Goal: Task Accomplishment & Management: Manage account settings

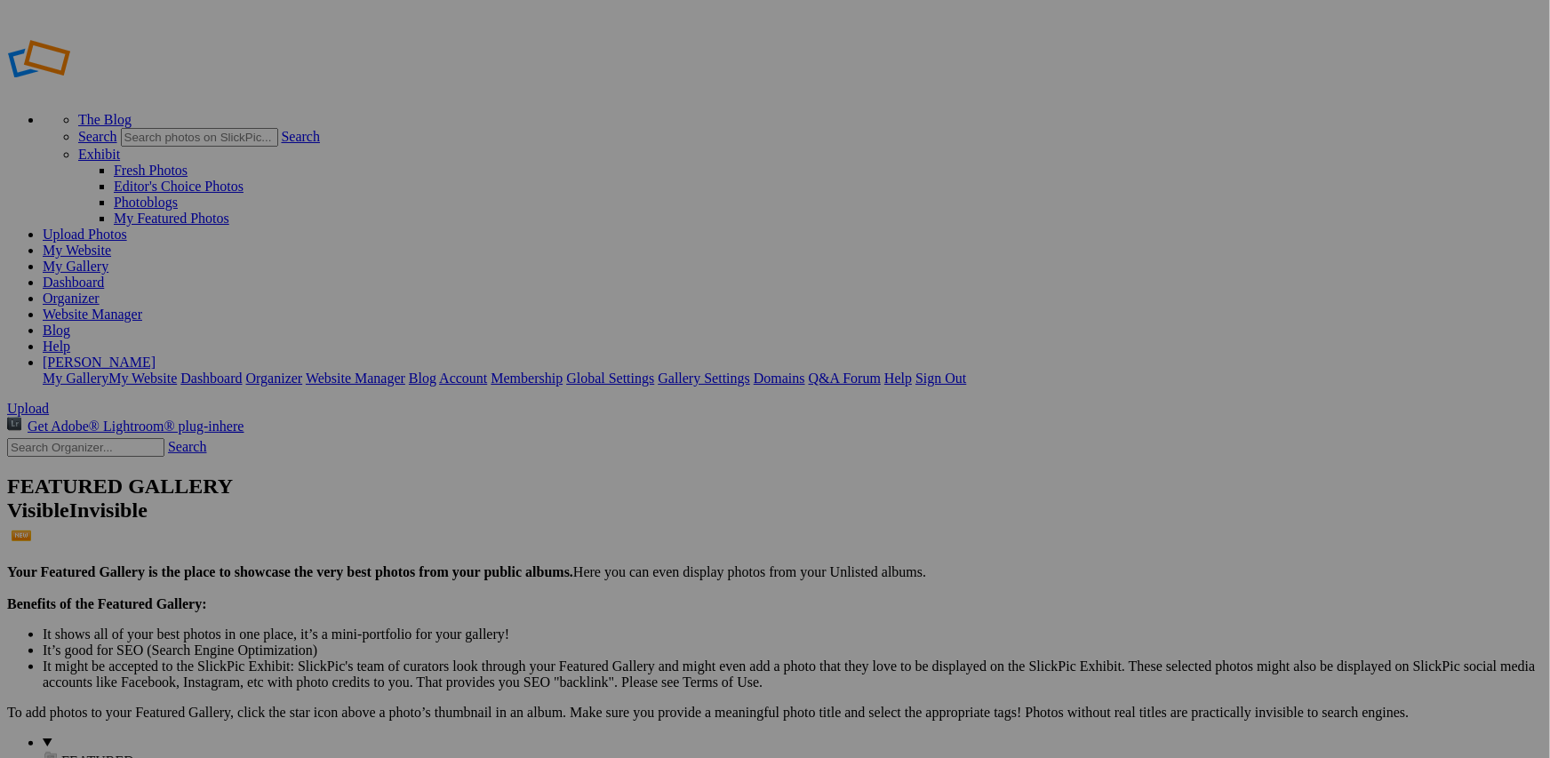
type input "Portfolio Gallery"
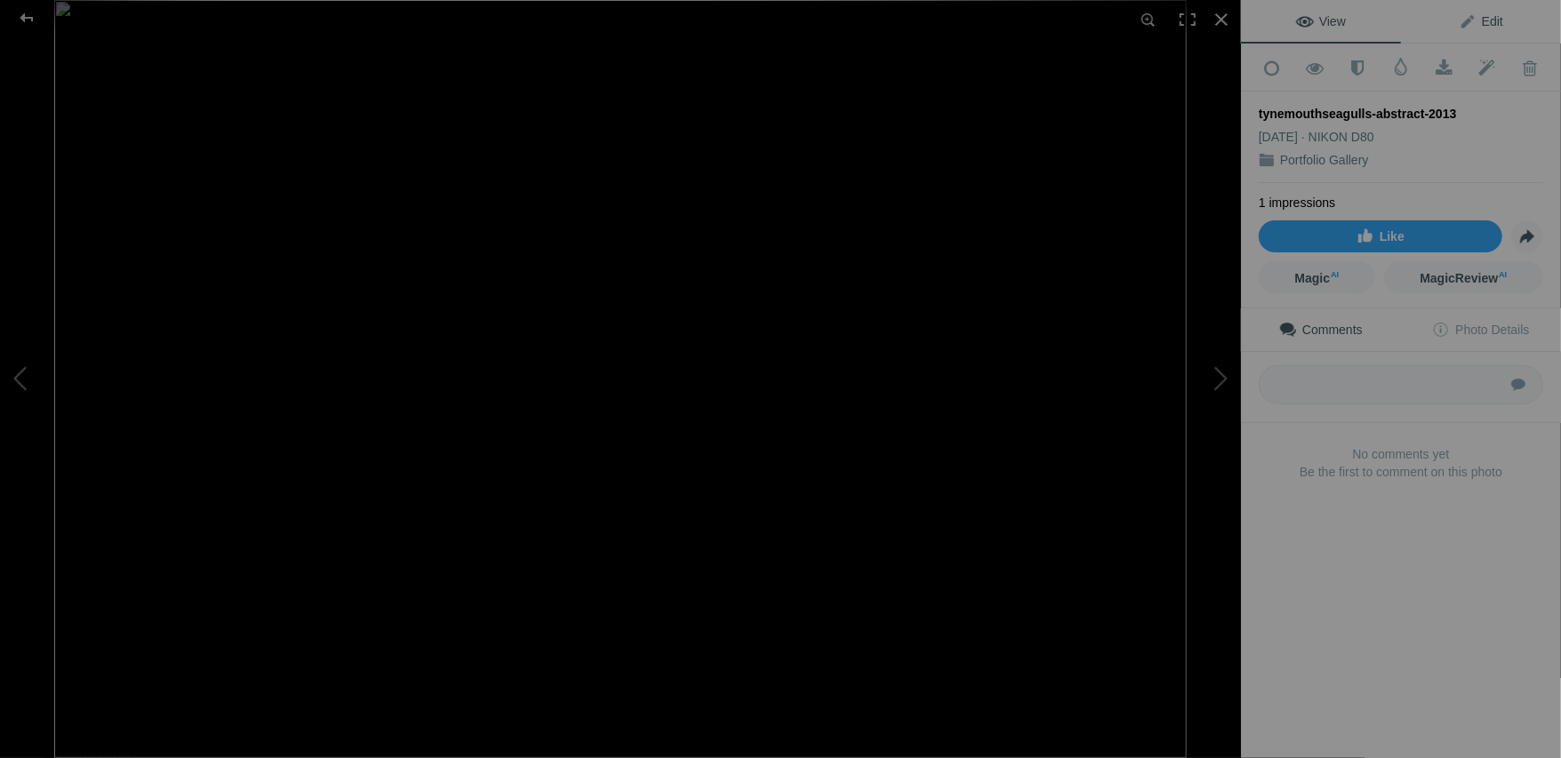
click at [1492, 23] on span "Edit" at bounding box center [1481, 21] width 44 height 14
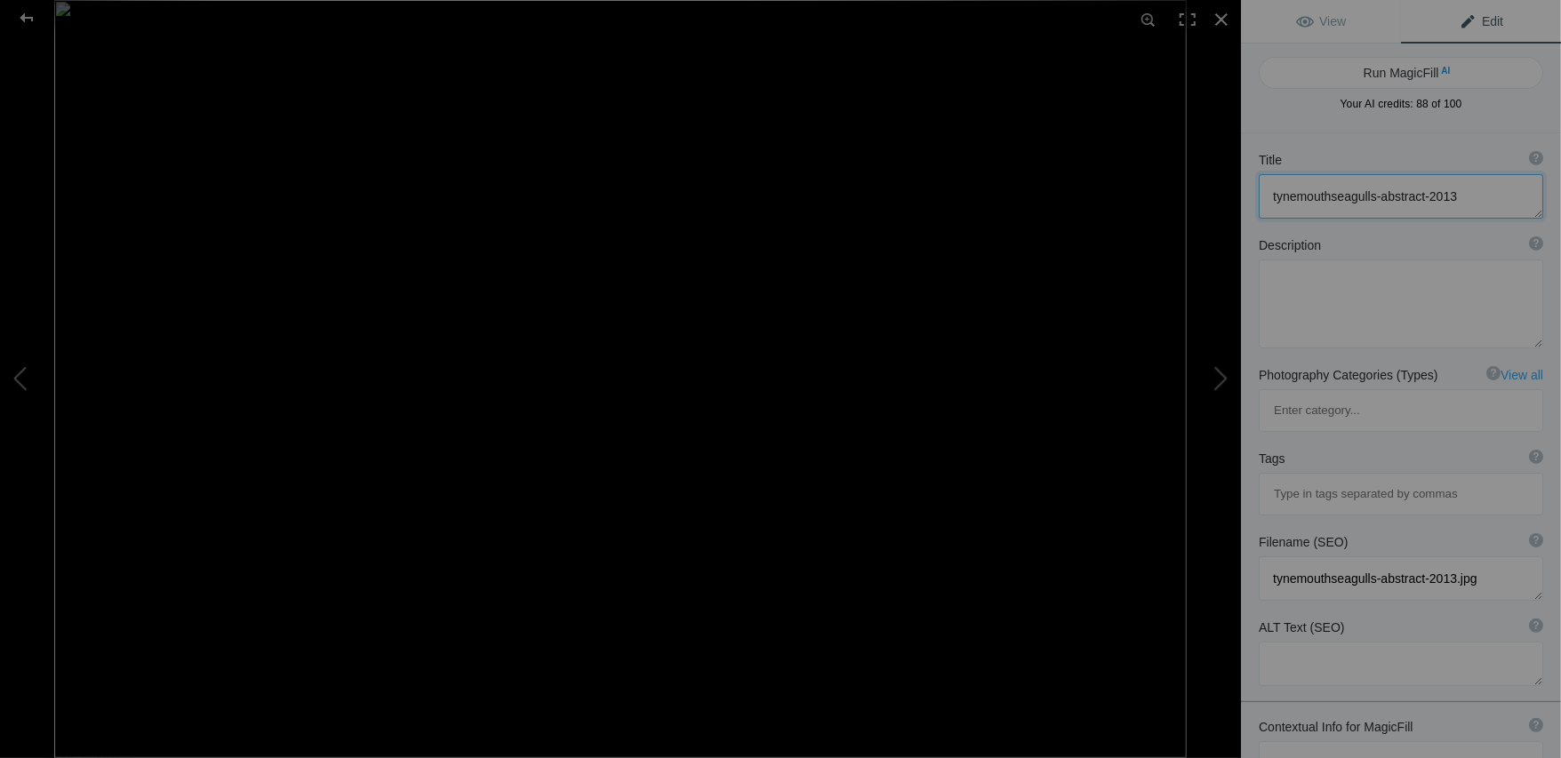
drag, startPoint x: 1472, startPoint y: 200, endPoint x: 1199, endPoint y: 198, distance: 272.9
click at [1199, 198] on div "tynemouthseagulls-abstract-2013 View Edit Run MagicFill AI Your AI credits: 88 …" at bounding box center [780, 379] width 1561 height 758
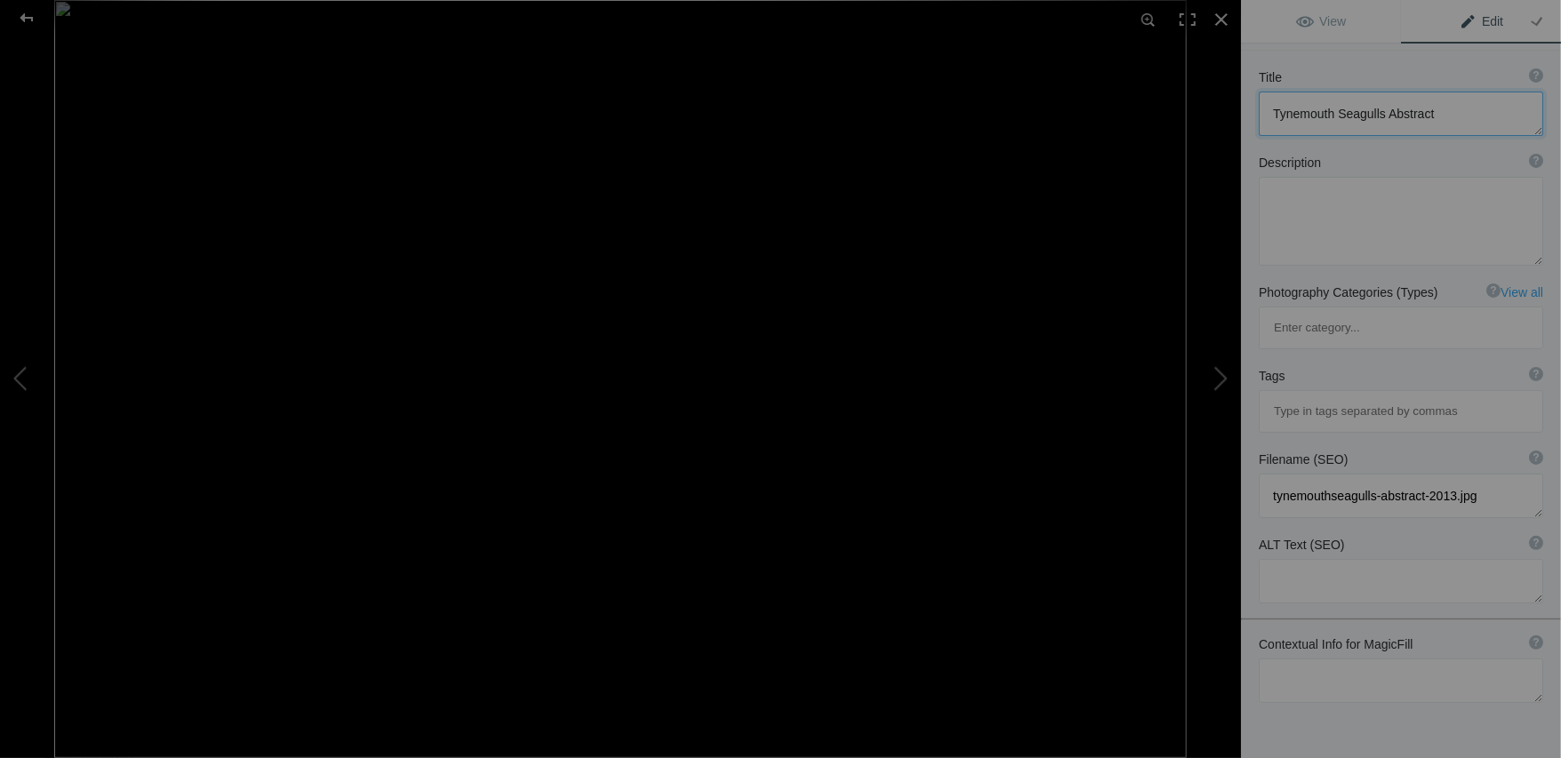
scroll to position [132, 0]
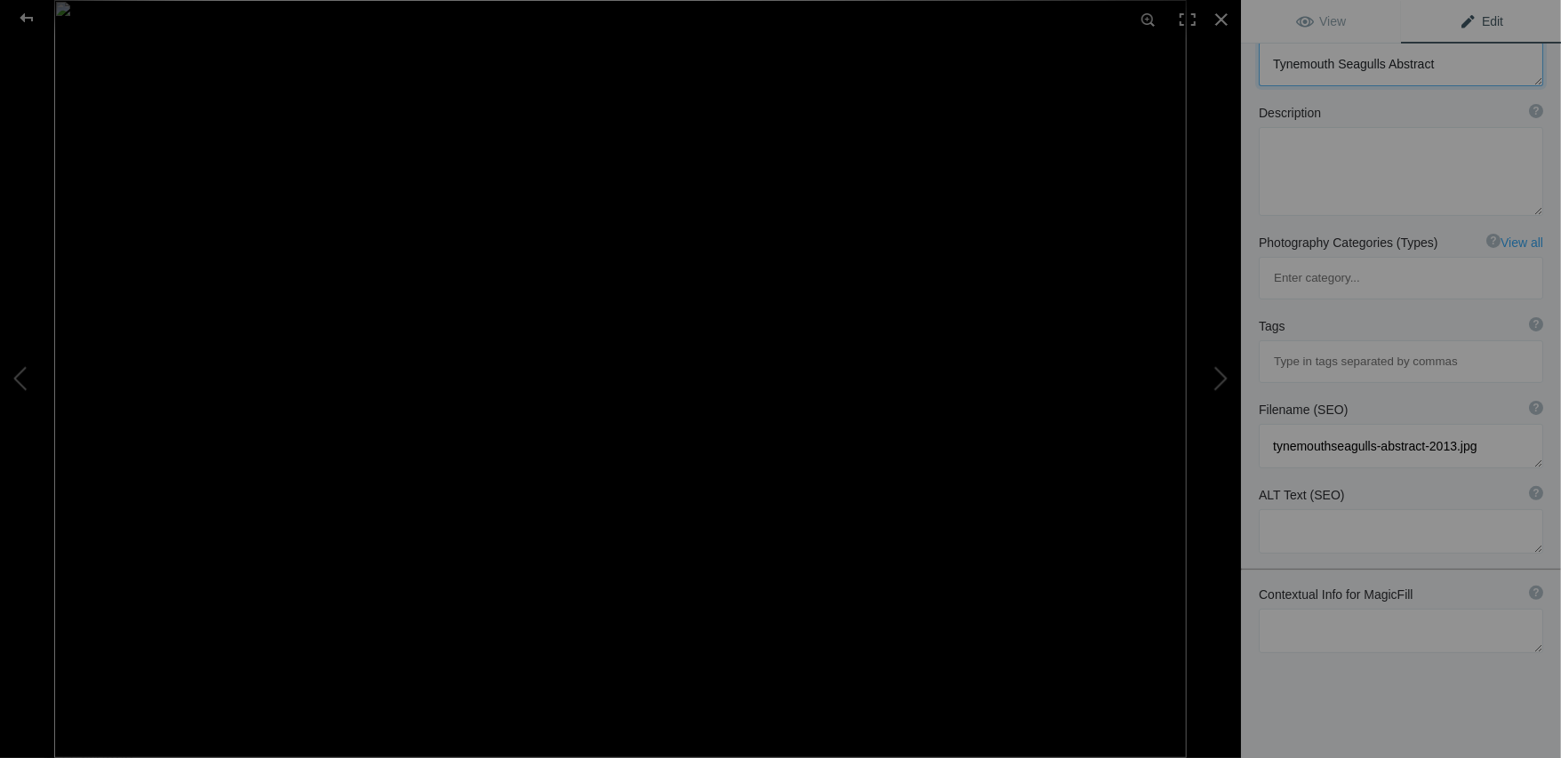
type textarea "Tynemouth Seagulls Abstract"
click at [1323, 609] on textarea at bounding box center [1401, 631] width 284 height 44
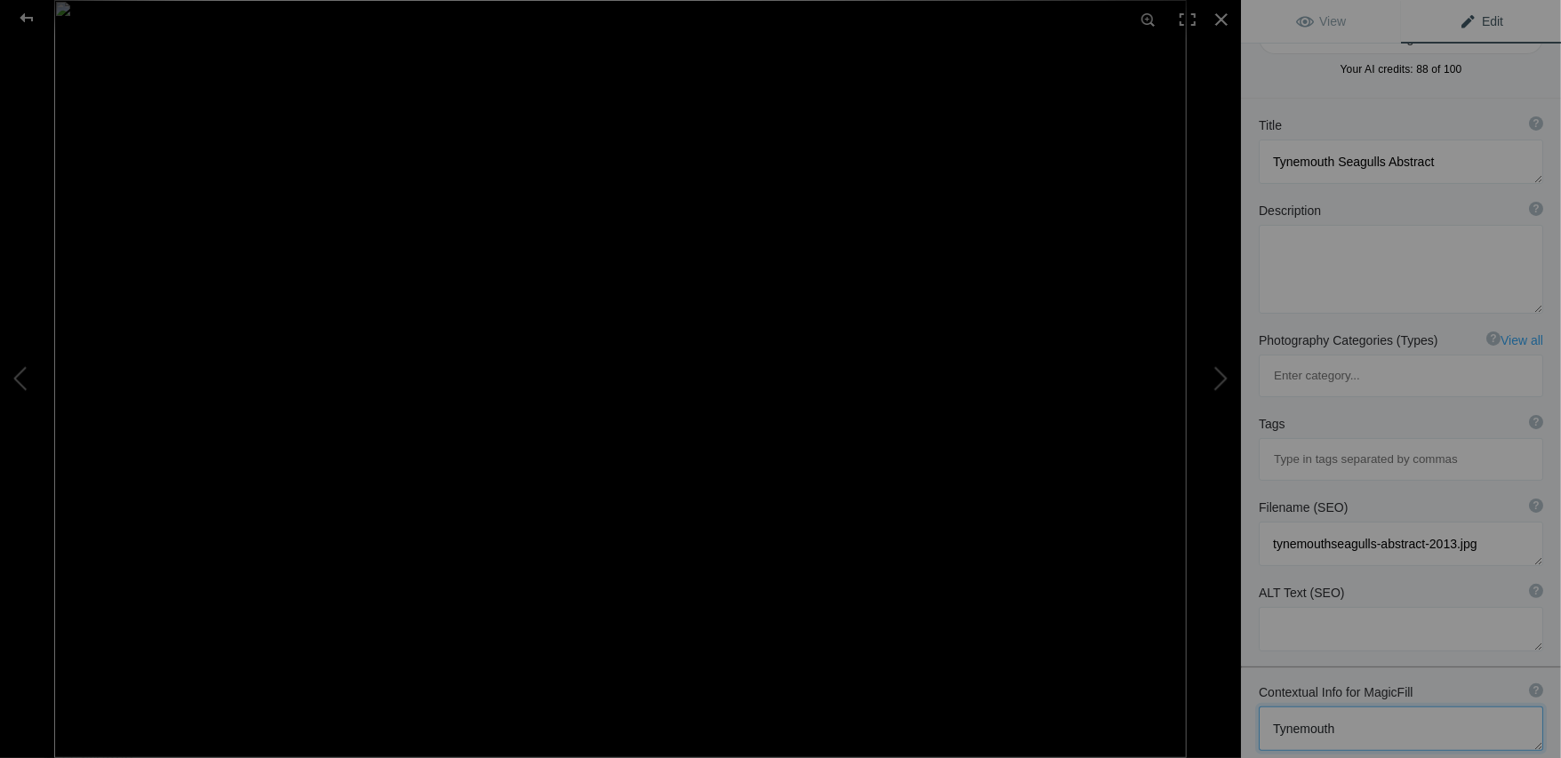
scroll to position [0, 0]
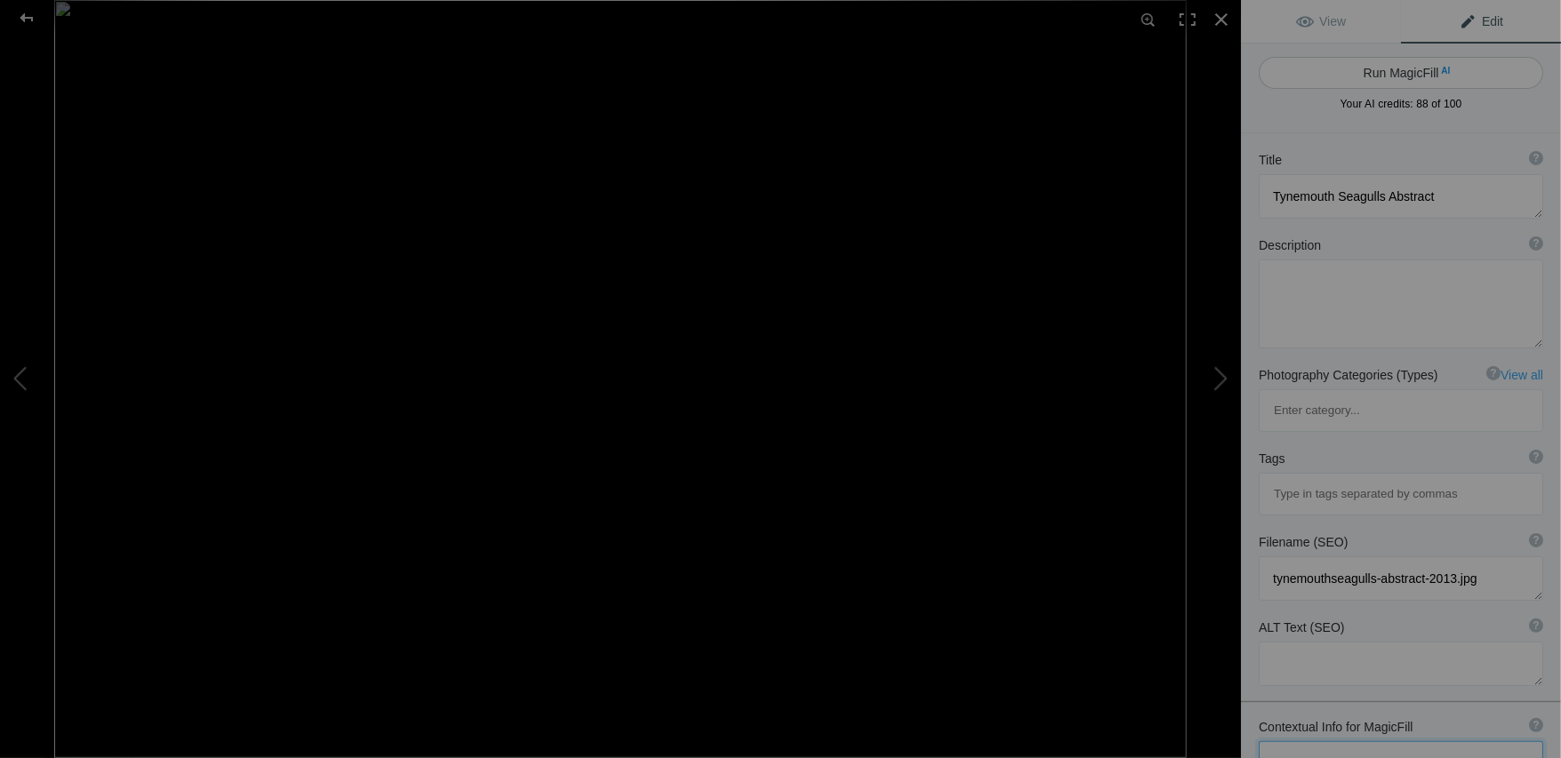
type textarea "Tynemouth"
click at [1395, 70] on button "Run MagicFill AI" at bounding box center [1401, 73] width 284 height 32
type textarea "Abstract Seagulls in Tynemouth: A Dance of Motion"
type textarea "This captivating abstract photograph captures the essence of seagulls in Tynemo…"
type textarea "tynemouth-seagulls-abstract.jpg"
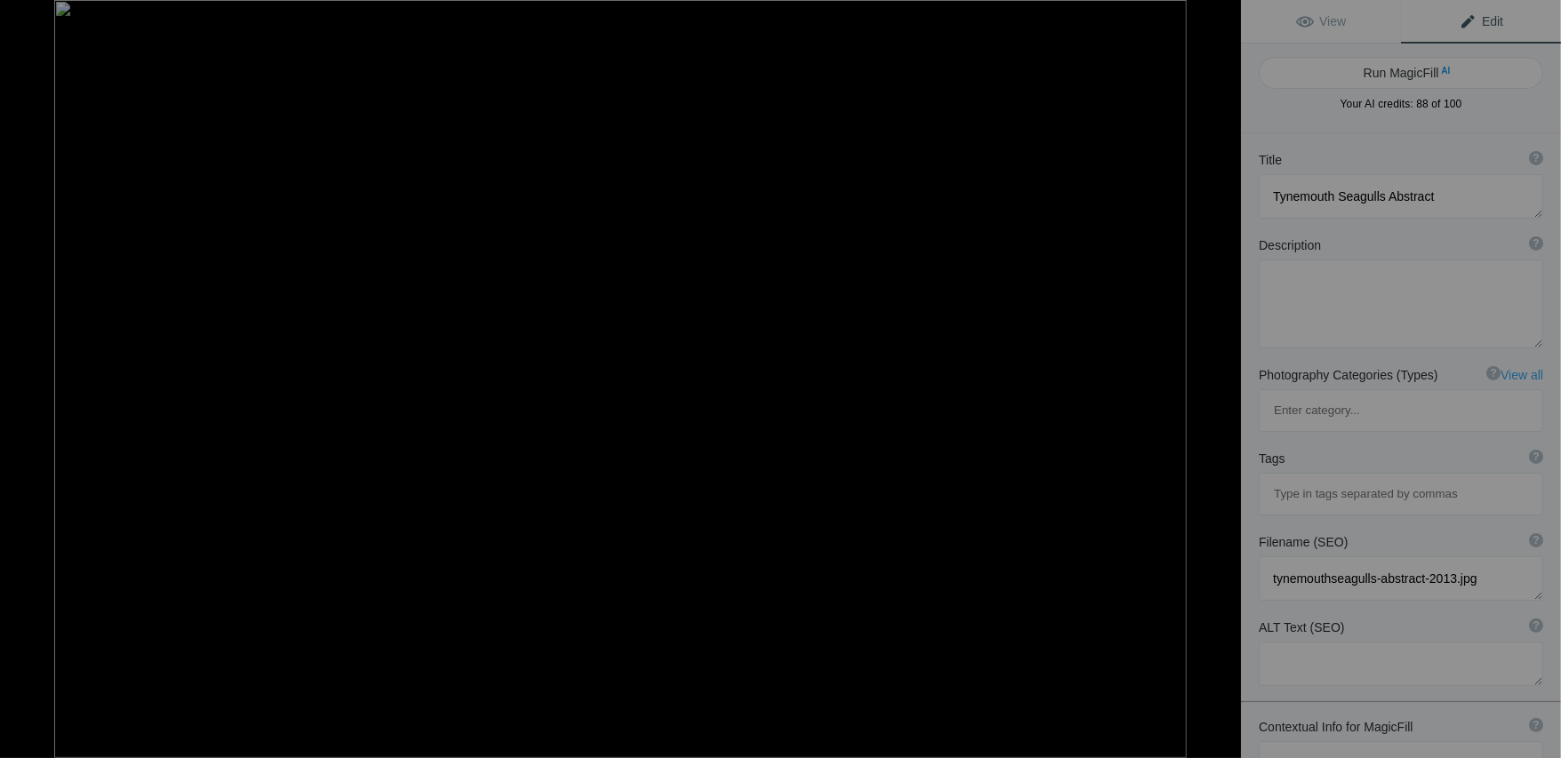
type textarea "Abstract photograph of seagulls in motion at Tynemouth, showcasing a blend of b…"
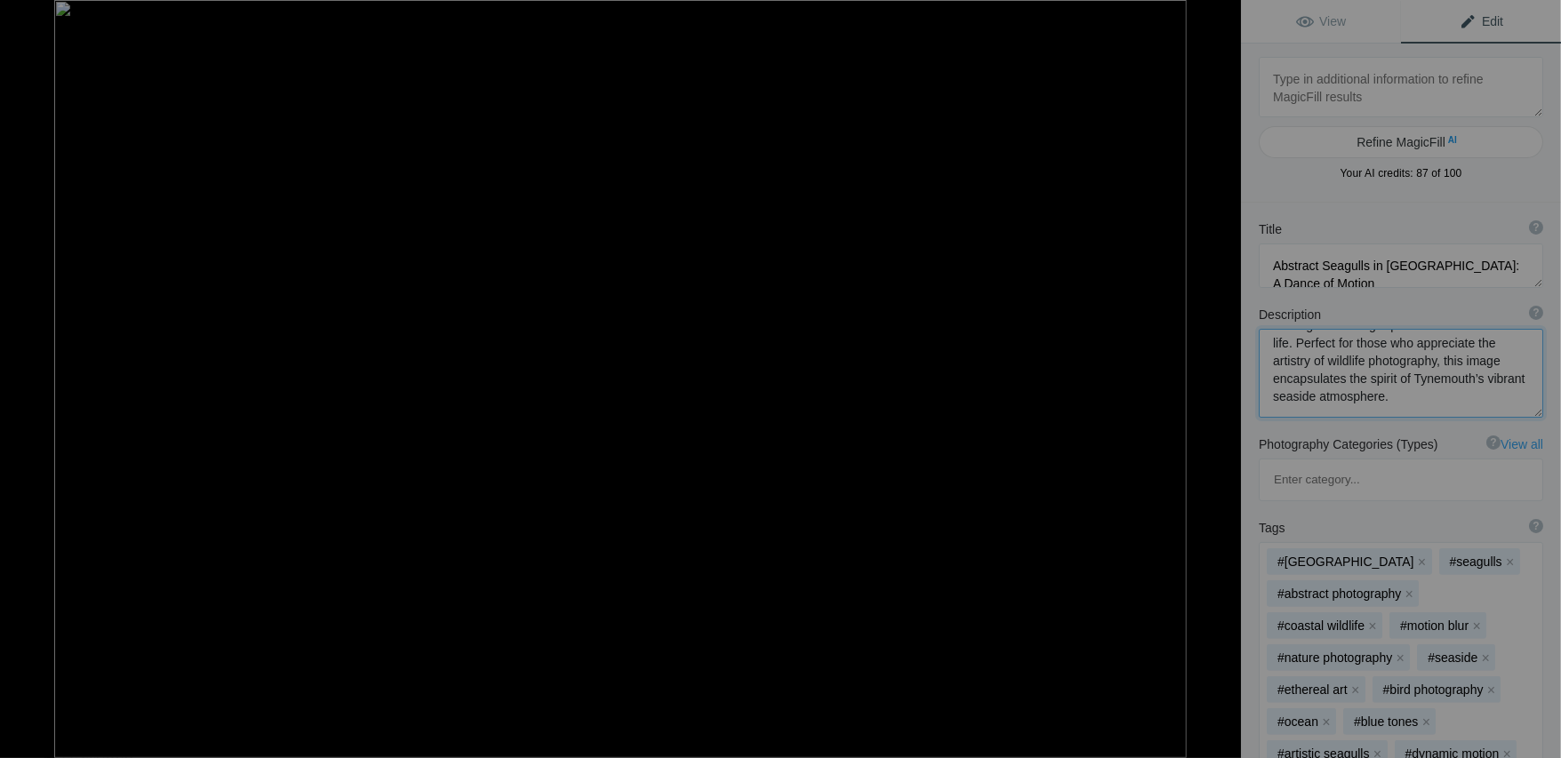
click at [19, 12] on div at bounding box center [27, 18] width 64 height 36
